Goal: Task Accomplishment & Management: Use online tool/utility

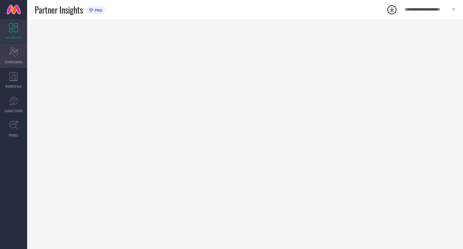
click at [13, 62] on span "SCORECARDS" at bounding box center [14, 62] width 18 height 5
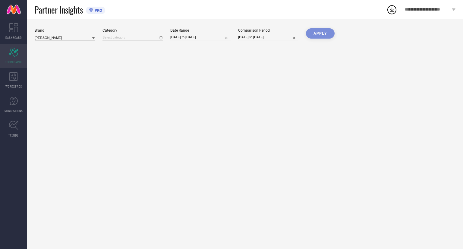
type input "All"
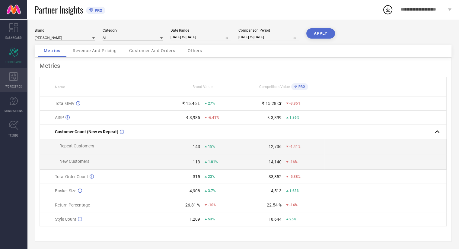
click at [19, 82] on div "WORKSPACE" at bounding box center [13, 80] width 27 height 24
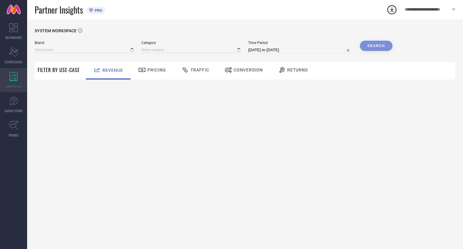
type input "[PERSON_NAME]"
type input "All"
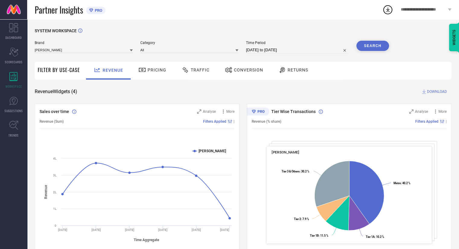
click at [131, 52] on icon at bounding box center [131, 50] width 3 height 3
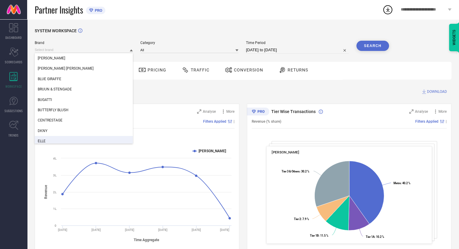
scroll to position [127, 0]
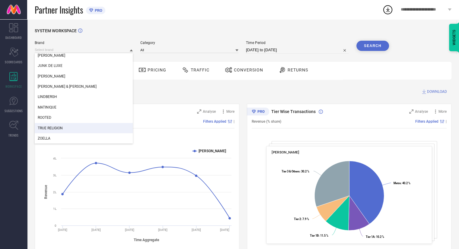
click at [68, 126] on div "TRUE RELIGION" at bounding box center [84, 128] width 98 height 10
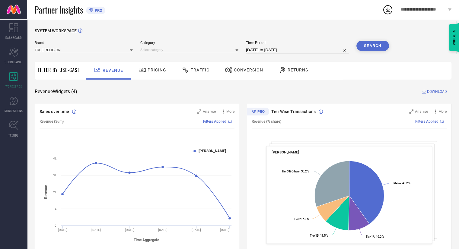
click at [237, 50] on icon at bounding box center [236, 50] width 3 height 2
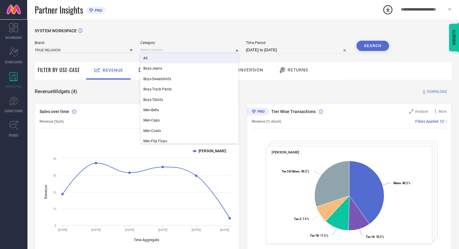
click at [185, 61] on div "All" at bounding box center [189, 58] width 98 height 10
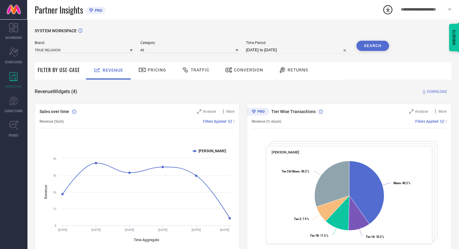
select select "7"
select select "2025"
select select "8"
select select "2025"
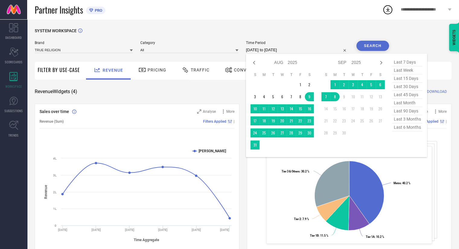
click at [265, 51] on input "[DATE] to [DATE]" at bounding box center [297, 49] width 103 height 7
click at [403, 114] on span "last 90 days" at bounding box center [407, 111] width 30 height 8
type input "[DATE] to [DATE]"
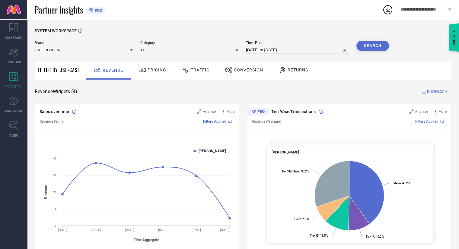
select select "5"
select select "2025"
select select "6"
select select "2025"
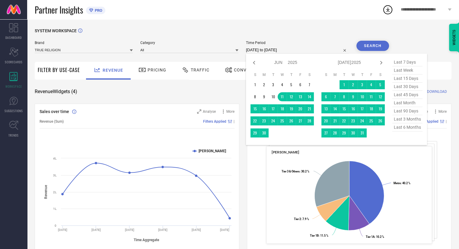
click at [334, 50] on input "[DATE] to [DATE]" at bounding box center [297, 49] width 103 height 7
click at [404, 129] on span "last 6 months" at bounding box center [407, 127] width 30 height 8
type input "[DATE] to [DATE]"
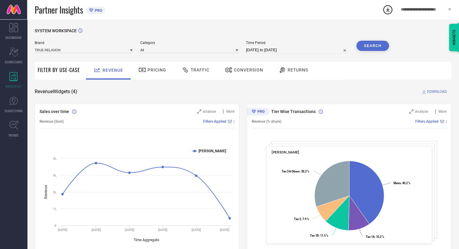
click at [379, 43] on button "Search" at bounding box center [372, 46] width 33 height 10
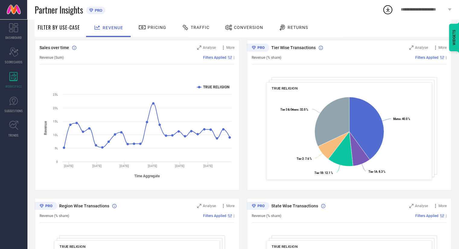
scroll to position [65, 0]
click at [198, 29] on span "Traffic" at bounding box center [200, 27] width 19 height 5
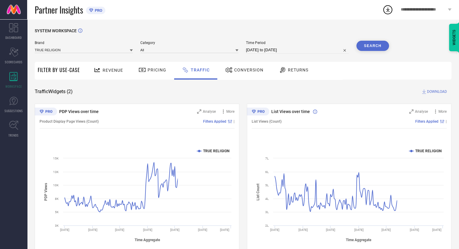
scroll to position [15, 0]
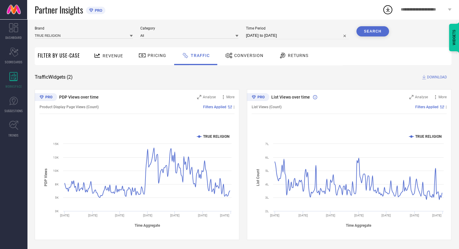
click at [113, 56] on span "Revenue" at bounding box center [113, 55] width 21 height 5
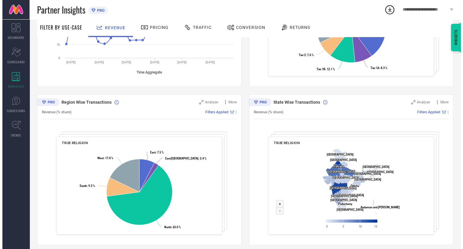
scroll to position [173, 0]
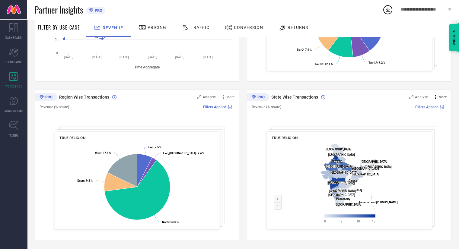
click at [434, 96] on icon at bounding box center [435, 97] width 6 height 6
click at [381, 106] on div "Filters Applied |" at bounding box center [363, 107] width 165 height 4
click at [434, 99] on icon at bounding box center [435, 97] width 6 height 6
click at [390, 100] on div "Revenue (% share) Filters Applied |" at bounding box center [348, 107] width 195 height 14
click at [420, 97] on span "Analyse" at bounding box center [421, 97] width 13 height 4
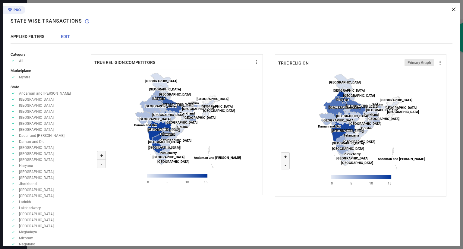
click at [440, 63] on icon at bounding box center [440, 63] width 1 height 4
click at [431, 75] on span "Download" at bounding box center [429, 73] width 17 height 4
